Goal: Task Accomplishment & Management: Manage account settings

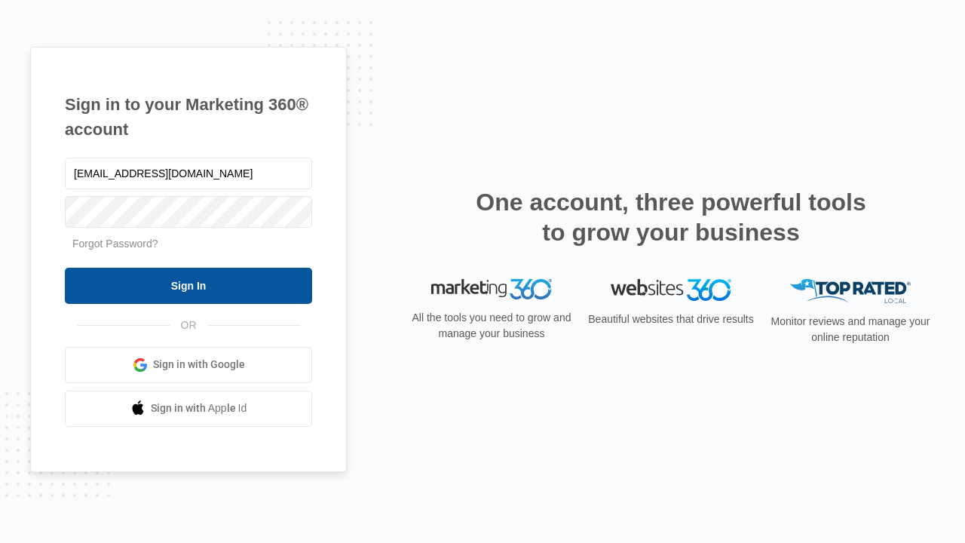
click at [188, 285] on input "Sign In" at bounding box center [188, 286] width 247 height 36
